Goal: Find specific page/section: Find specific page/section

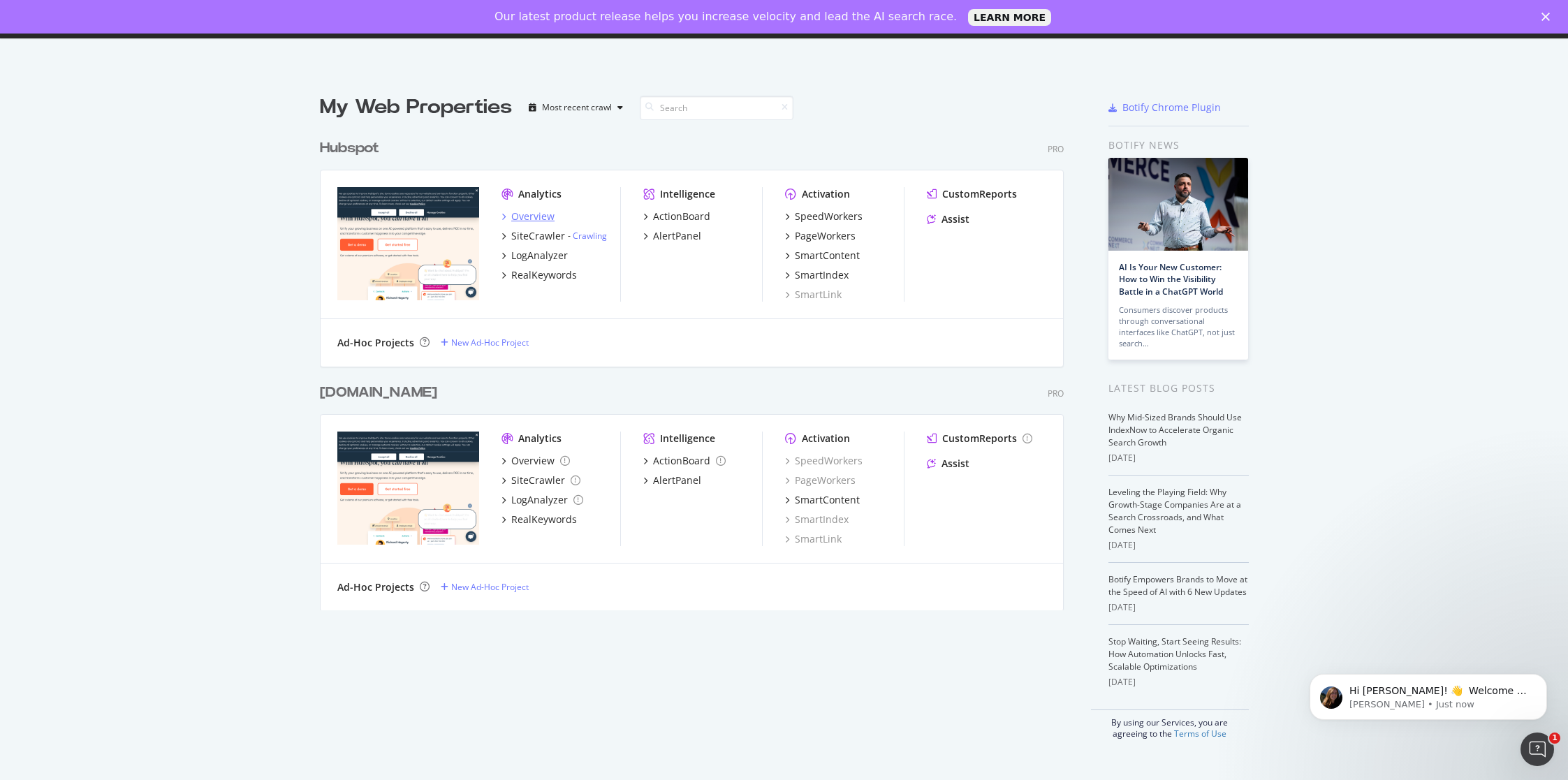
click at [534, 217] on div "Overview" at bounding box center [533, 216] width 44 height 14
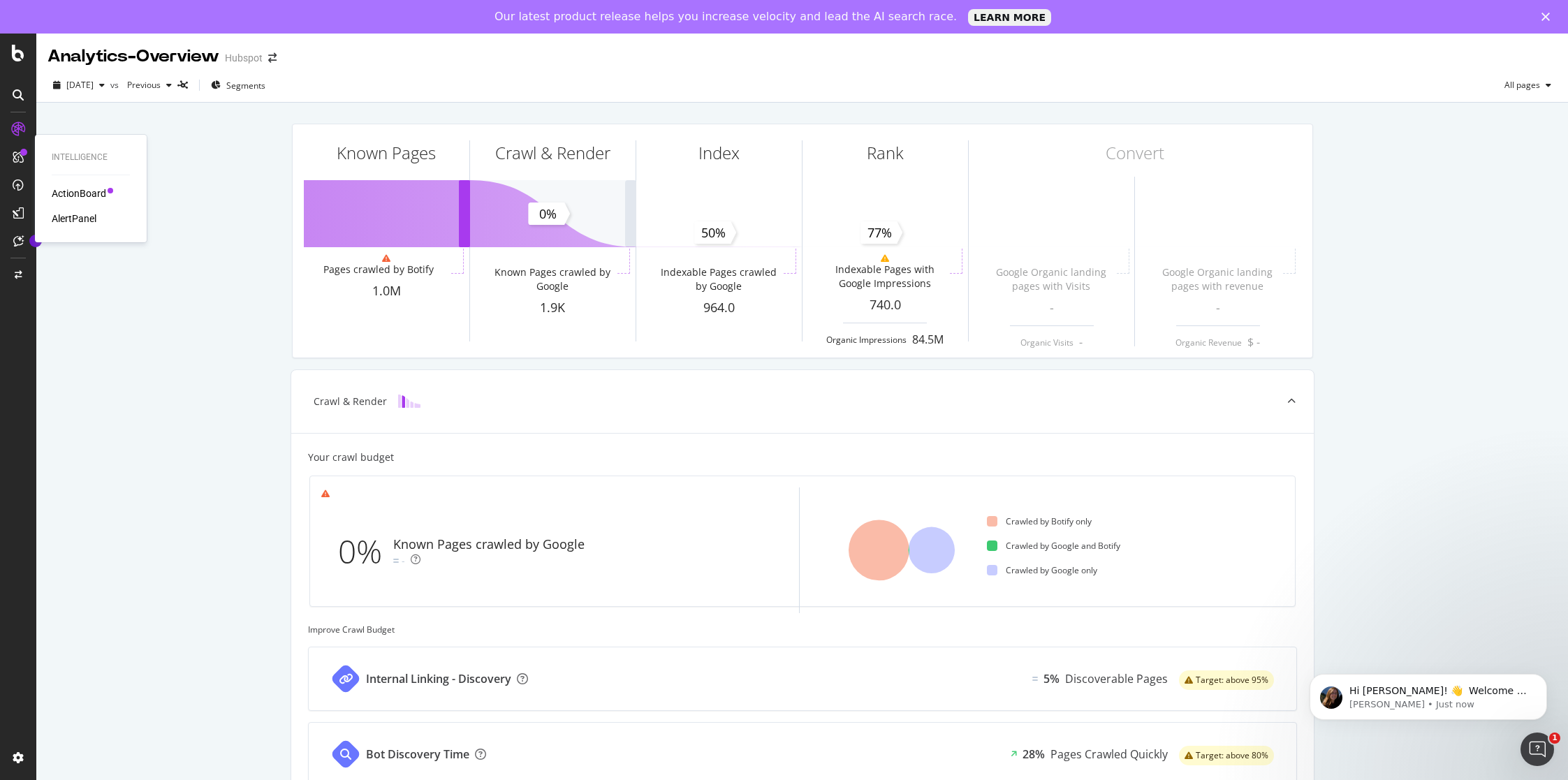
click at [87, 190] on div "ActionBoard" at bounding box center [79, 193] width 54 height 14
